Goal: Transaction & Acquisition: Book appointment/travel/reservation

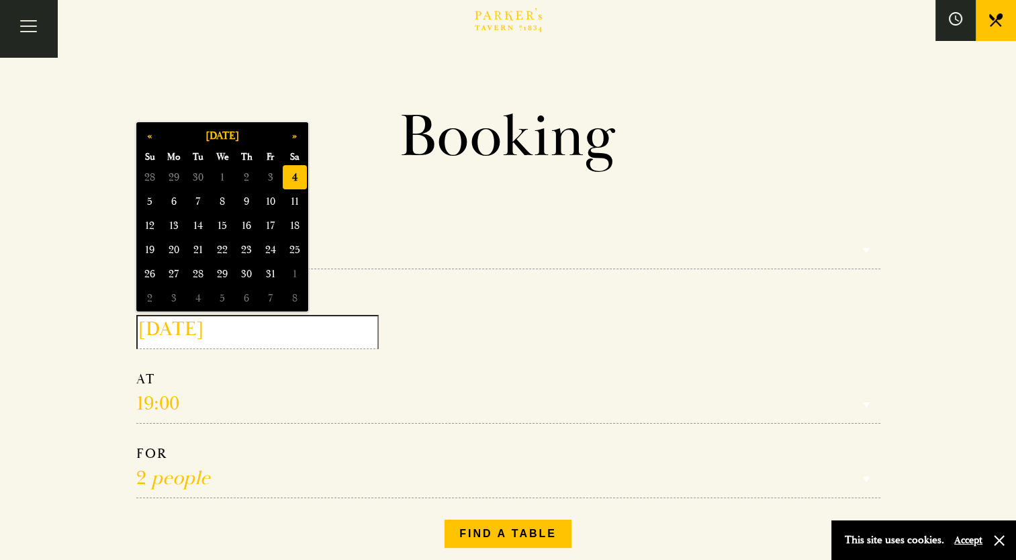
click at [238, 328] on input "[DATE]" at bounding box center [257, 332] width 242 height 34
click at [161, 207] on span "5" at bounding box center [150, 201] width 24 height 24
type input "[DATE]"
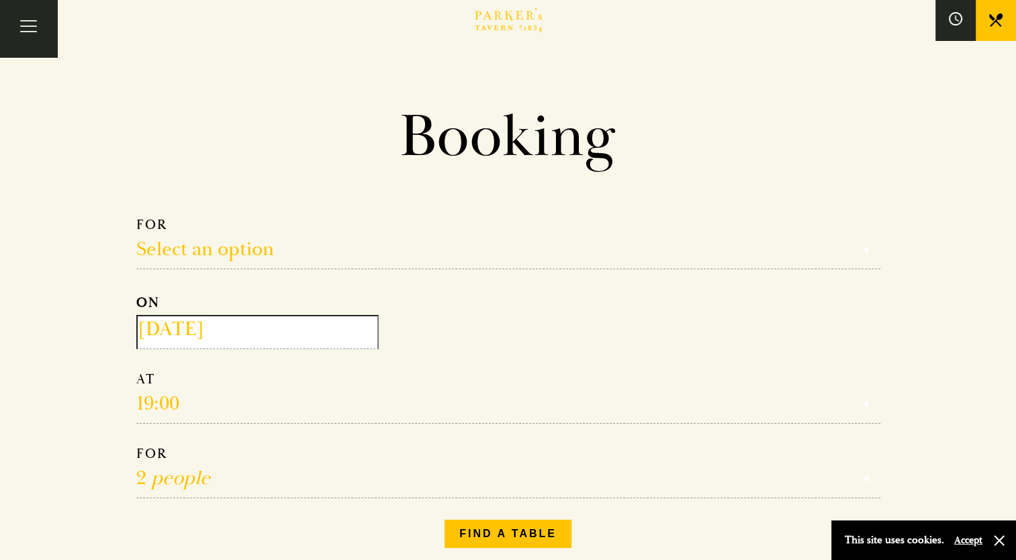
click at [175, 404] on select "Reservation time" at bounding box center [508, 397] width 744 height 53
click at [163, 401] on select "Reservation time" at bounding box center [508, 397] width 744 height 53
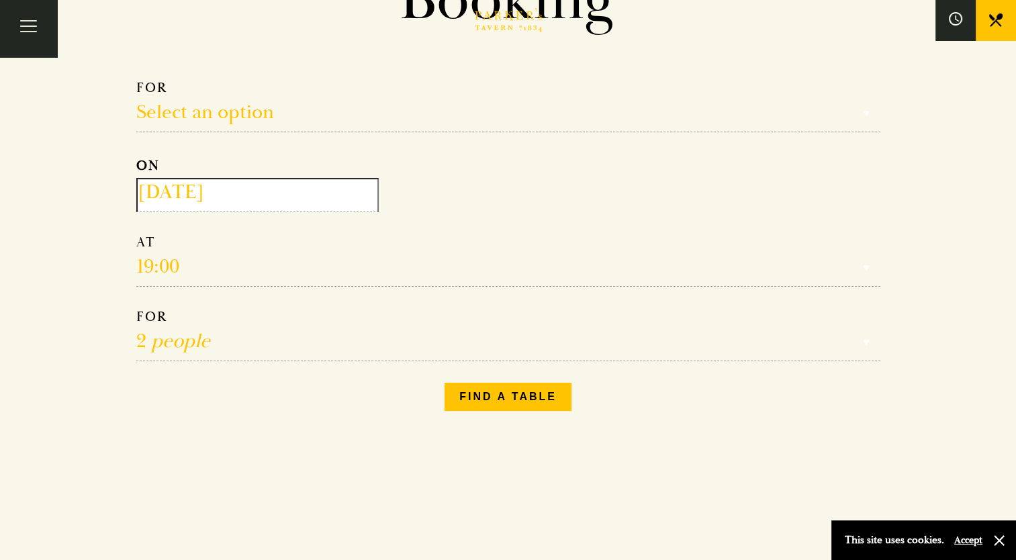
scroll to position [269, 0]
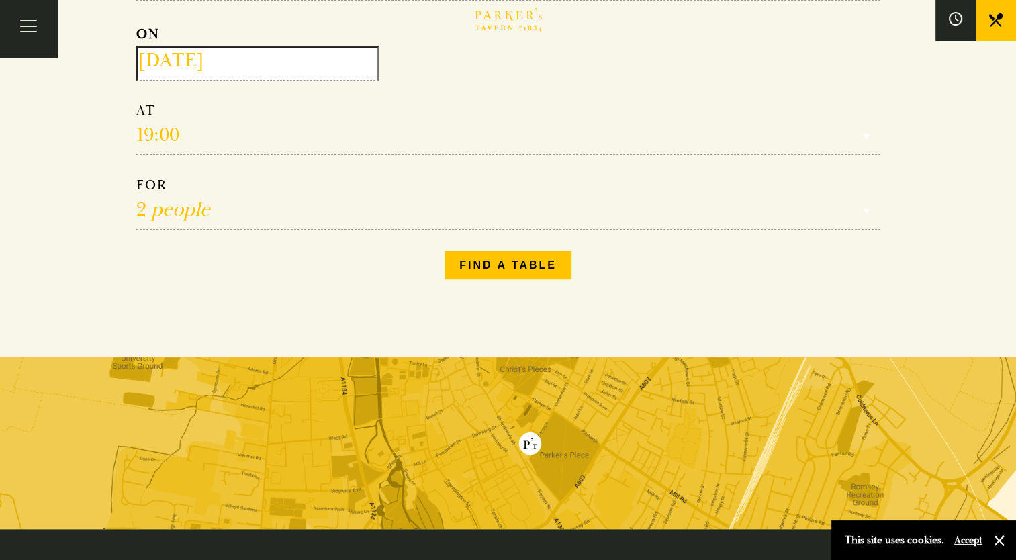
click at [156, 128] on select "Reservation time" at bounding box center [508, 128] width 744 height 53
click at [171, 136] on select "Reservation time" at bounding box center [508, 128] width 744 height 53
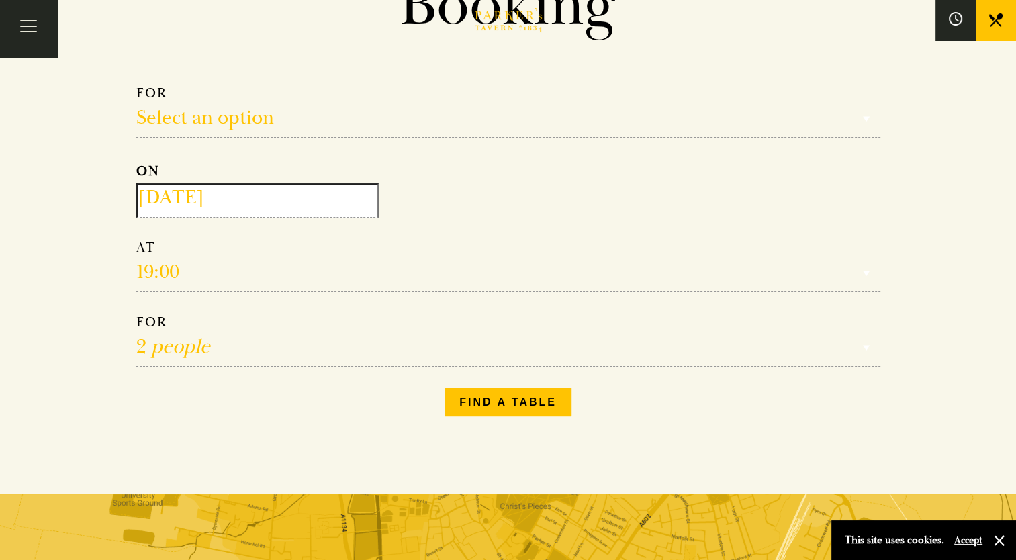
scroll to position [134, 0]
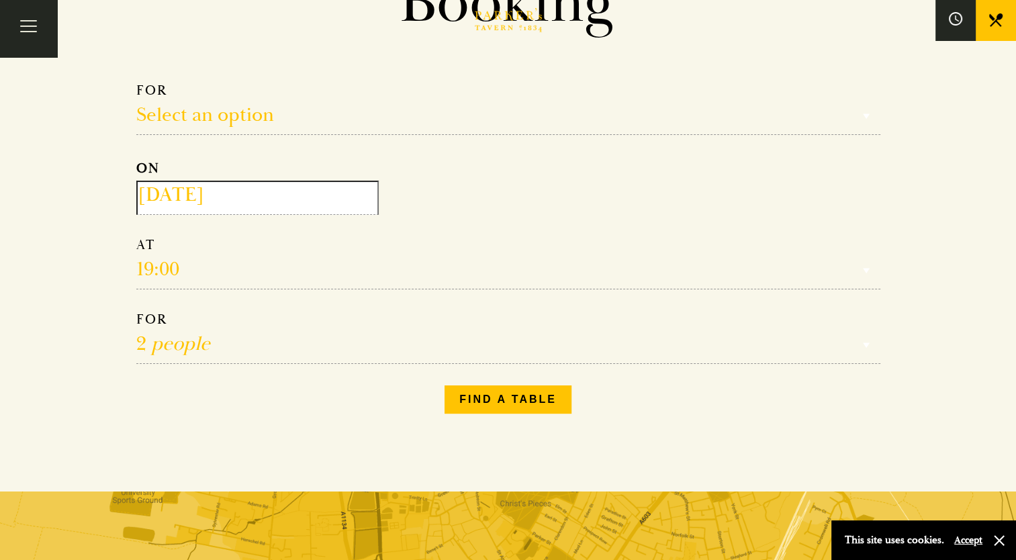
click at [227, 118] on select "Select an option Lunch Dinner Afternoon Tea" at bounding box center [508, 108] width 744 height 53
select select "134868"
click at [136, 82] on select "Select an option Lunch Dinner Afternoon Tea" at bounding box center [508, 108] width 744 height 53
click at [154, 264] on select "12:00 12:30 13:00 13:30 14:00 14:30 15:00 15:30 16:00 16:30 17:00" at bounding box center [508, 262] width 744 height 53
select select "13:30"
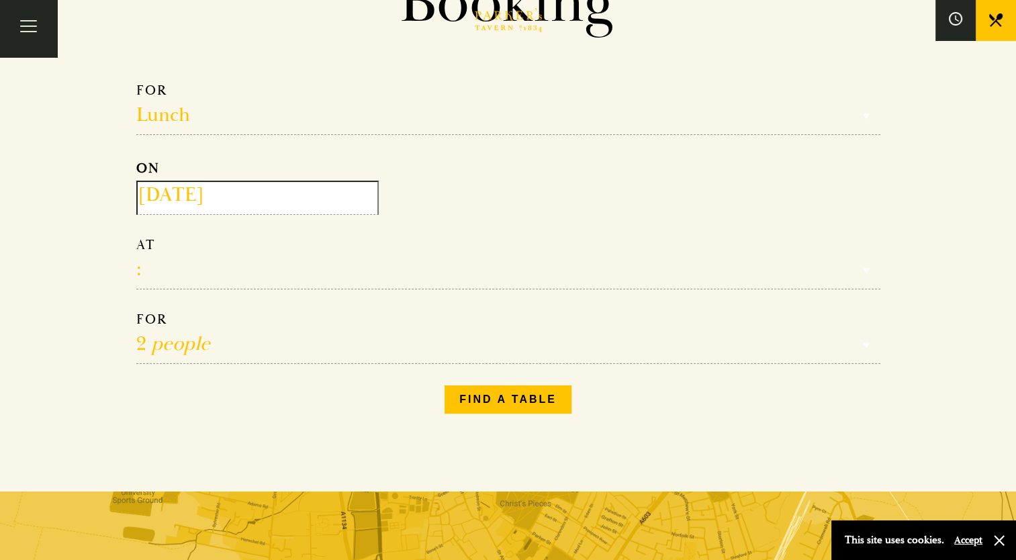
click at [136, 236] on select "12:00 12:30 13:00 13:30 14:00 14:30 15:00 15:30 16:00 16:30 17:00" at bounding box center [508, 262] width 744 height 53
click at [161, 342] on select "1 person 2 people 3 people 4 people 5 people 6 people 7 people 8 people 9 peopl…" at bounding box center [508, 337] width 744 height 53
select select "3"
click at [136, 311] on select "1 person 2 people 3 people 4 people 5 people 6 people 7 people 8 people 9 peopl…" at bounding box center [508, 337] width 744 height 53
click at [529, 400] on button "Find a table" at bounding box center [508, 400] width 127 height 28
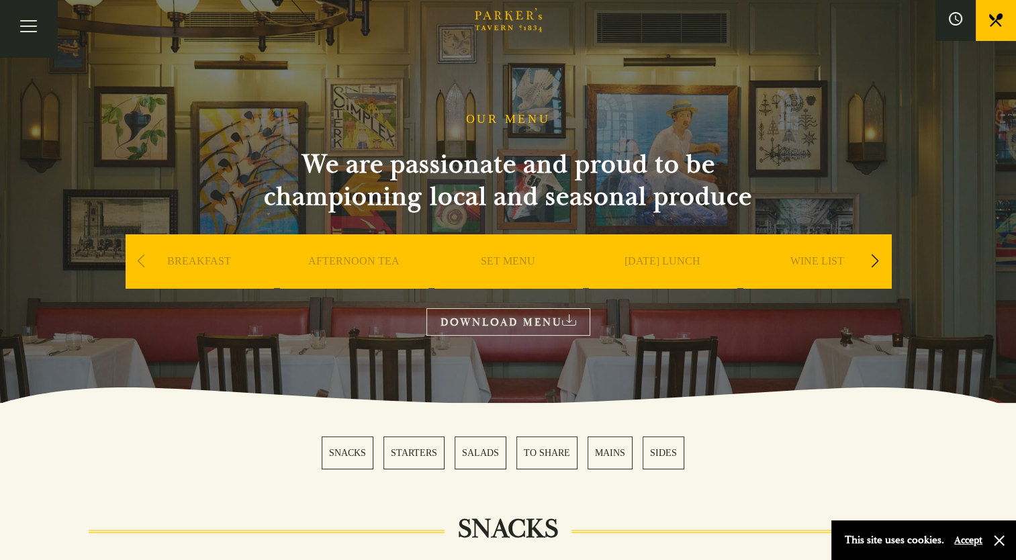
click at [645, 263] on link "SUNDAY LUNCH" at bounding box center [663, 282] width 76 height 54
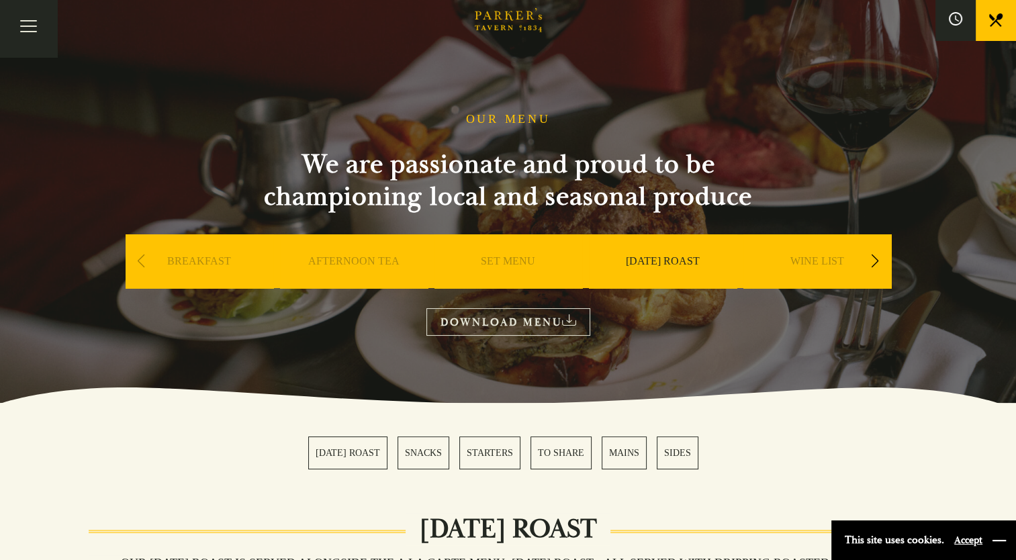
click at [1005, 536] on button "button" at bounding box center [999, 540] width 13 height 13
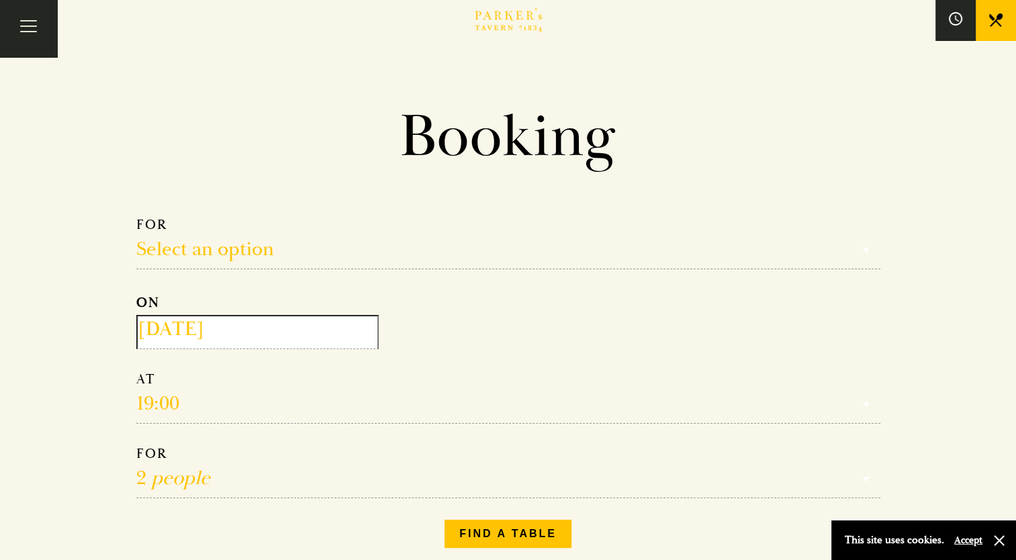
click at [169, 249] on select "Select an option Lunch Dinner Afternoon Tea" at bounding box center [508, 242] width 744 height 53
select select "134868"
click at [136, 216] on select "Select an option Lunch Dinner Afternoon Tea" at bounding box center [508, 242] width 744 height 53
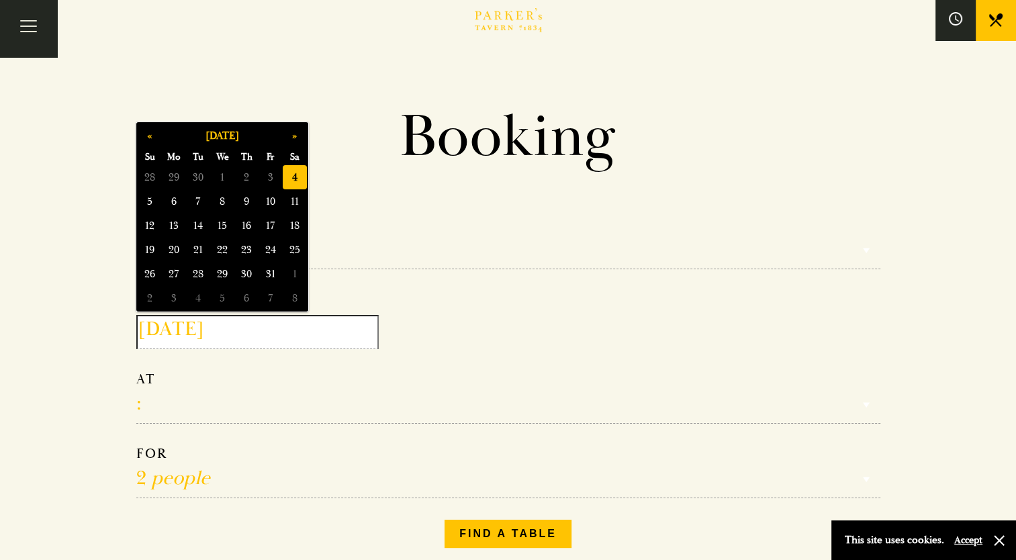
click at [200, 332] on input "[DATE]" at bounding box center [257, 332] width 242 height 34
click at [156, 198] on span "5" at bounding box center [150, 201] width 24 height 24
type input "[DATE]"
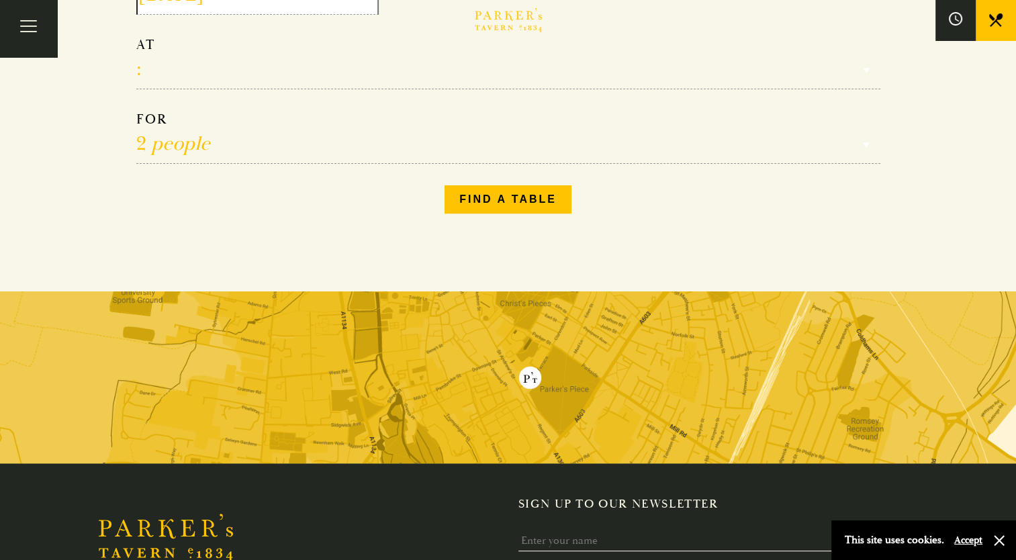
scroll to position [201, 0]
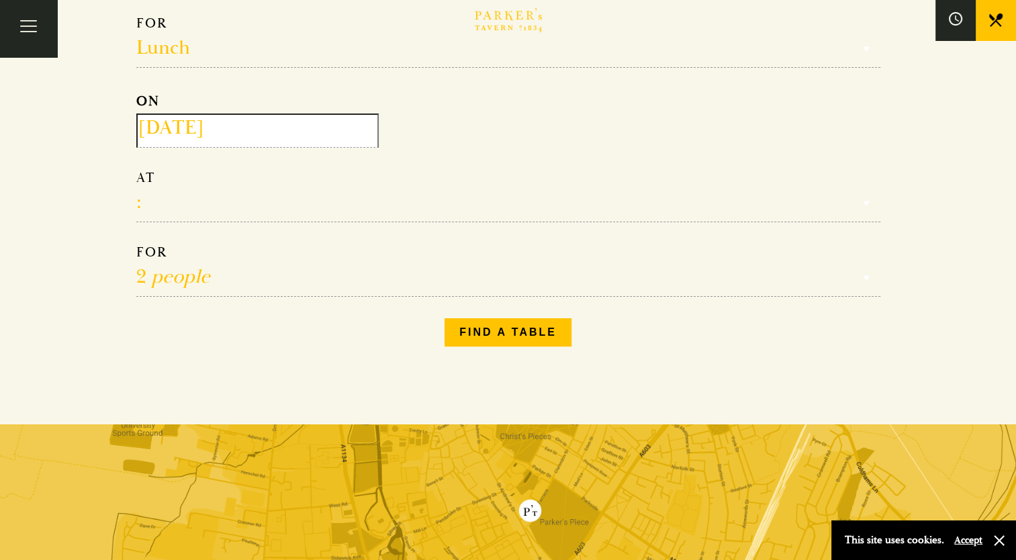
click at [138, 195] on select "12:00 12:30 13:00 13:30 14:00 14:30 15:00 15:30 16:00 16:30 17:00" at bounding box center [508, 195] width 744 height 53
select select "13:30"
click at [136, 169] on select "12:00 12:30 13:00 13:30 14:00 14:30 15:00 15:30 16:00 16:30 17:00" at bounding box center [508, 195] width 744 height 53
click at [167, 274] on select "1 person 2 people 3 people 4 people 5 people 6 people 7 people 8 people 9 peopl…" at bounding box center [508, 270] width 744 height 53
select select "3"
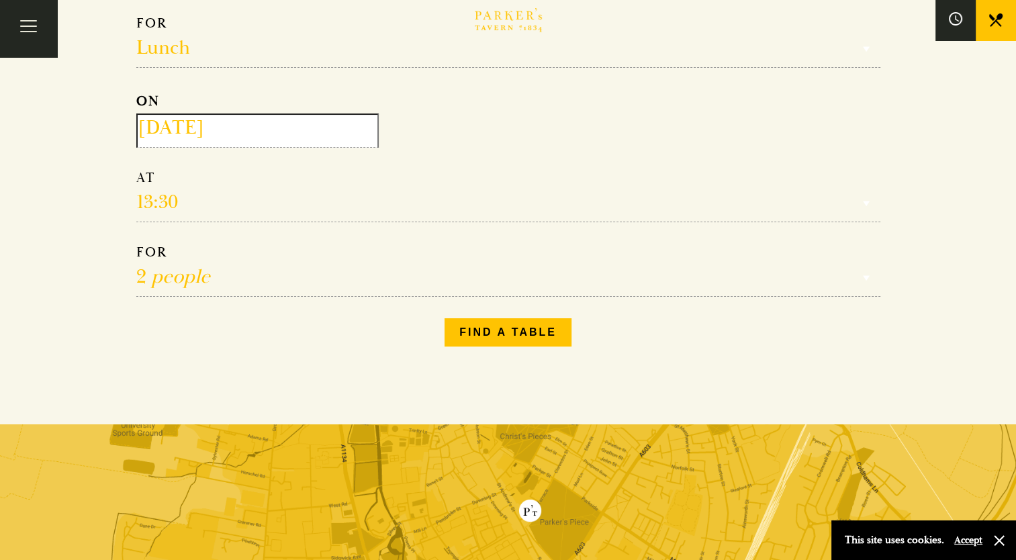
click at [136, 244] on select "1 person 2 people 3 people 4 people 5 people 6 people 7 people 8 people 9 peopl…" at bounding box center [508, 270] width 744 height 53
click at [486, 332] on button "Find a table" at bounding box center [508, 332] width 127 height 28
click at [184, 46] on select "Select an option Lunch Dinner Afternoon Tea" at bounding box center [508, 41] width 744 height 53
click at [489, 334] on button "Find a table" at bounding box center [508, 332] width 127 height 28
